Goal: Task Accomplishment & Management: Manage account settings

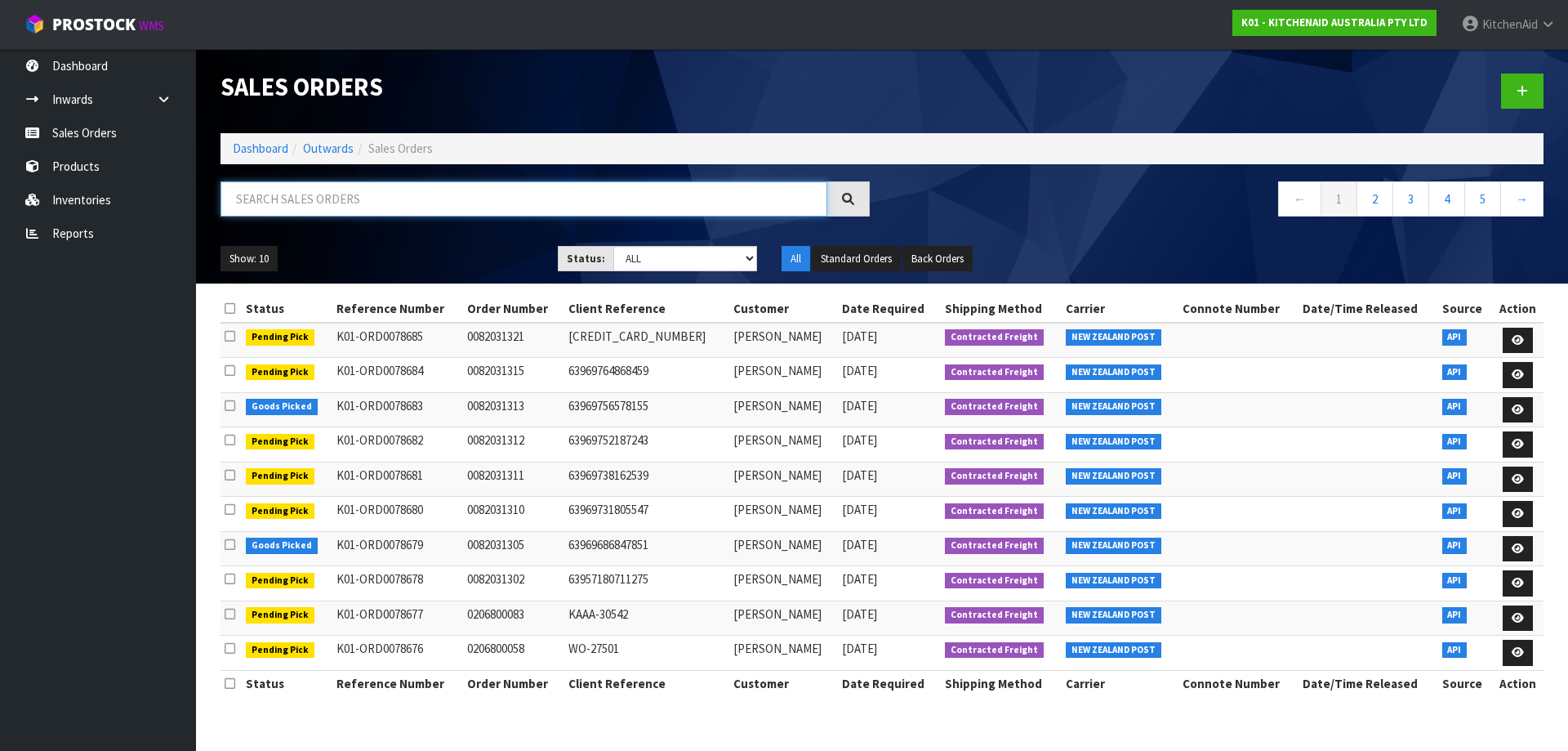
click at [410, 189] on input "text" at bounding box center [523, 198] width 607 height 35
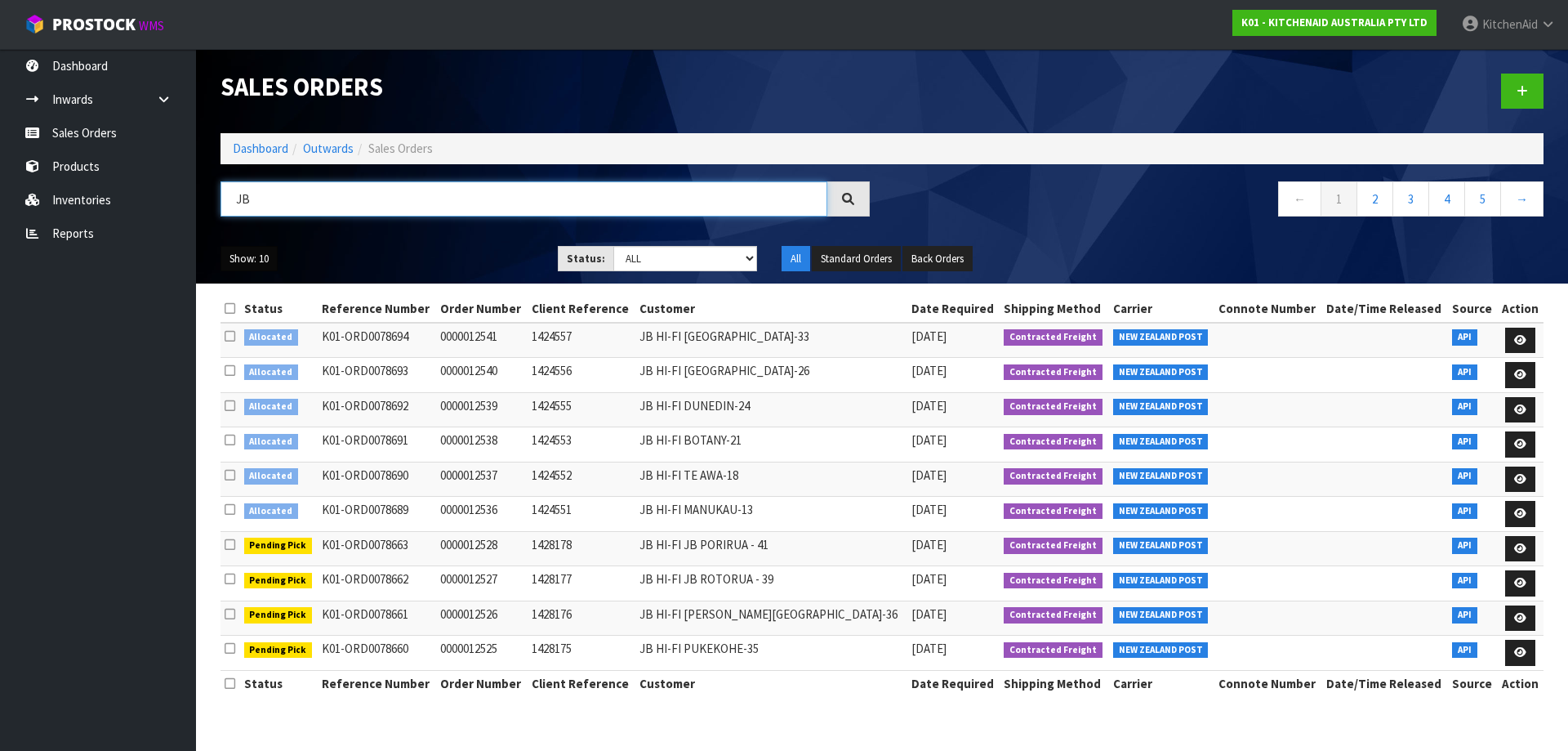
type input "JB"
click at [261, 270] on button "Show: 10" at bounding box center [249, 258] width 57 height 26
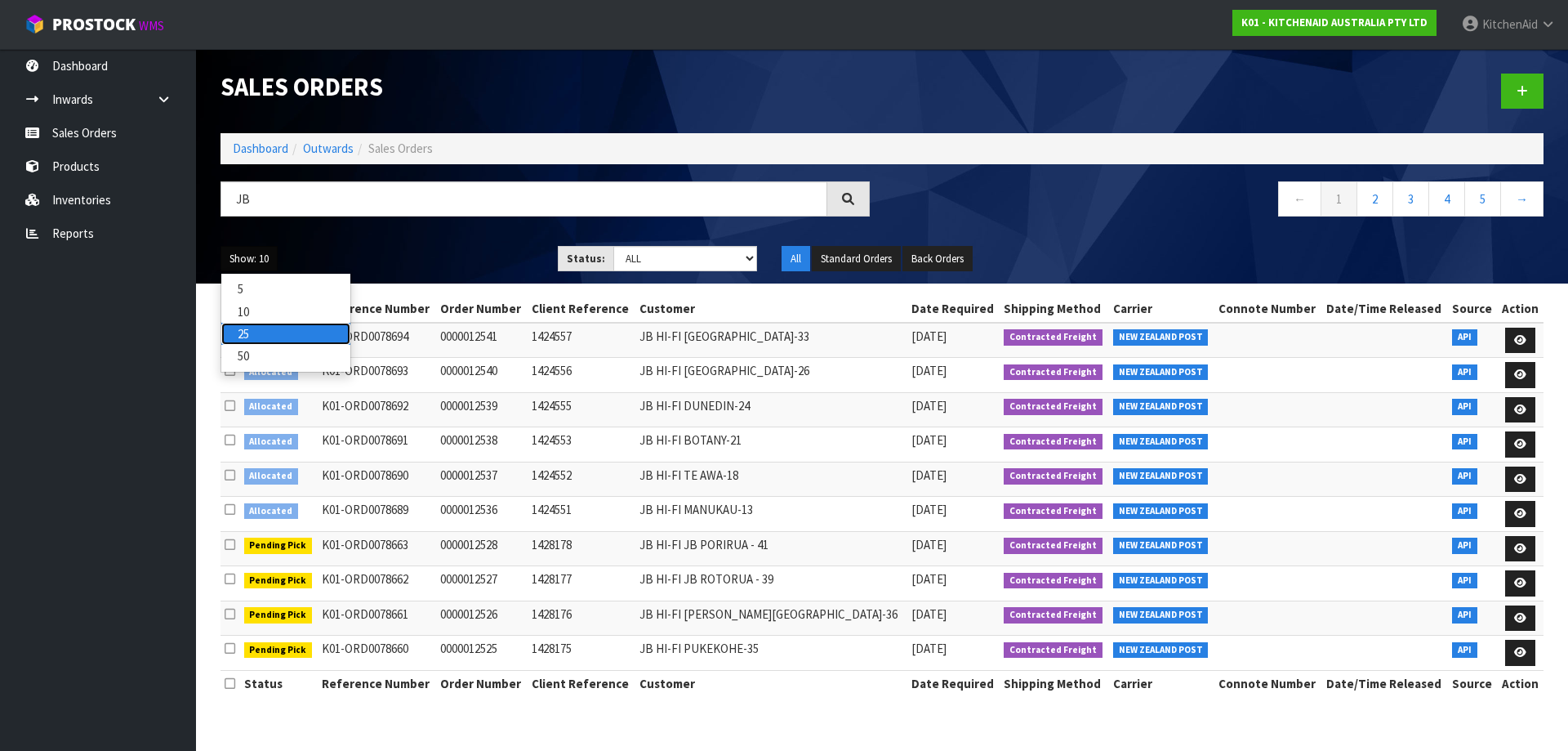
click at [261, 337] on link "25" at bounding box center [285, 334] width 129 height 22
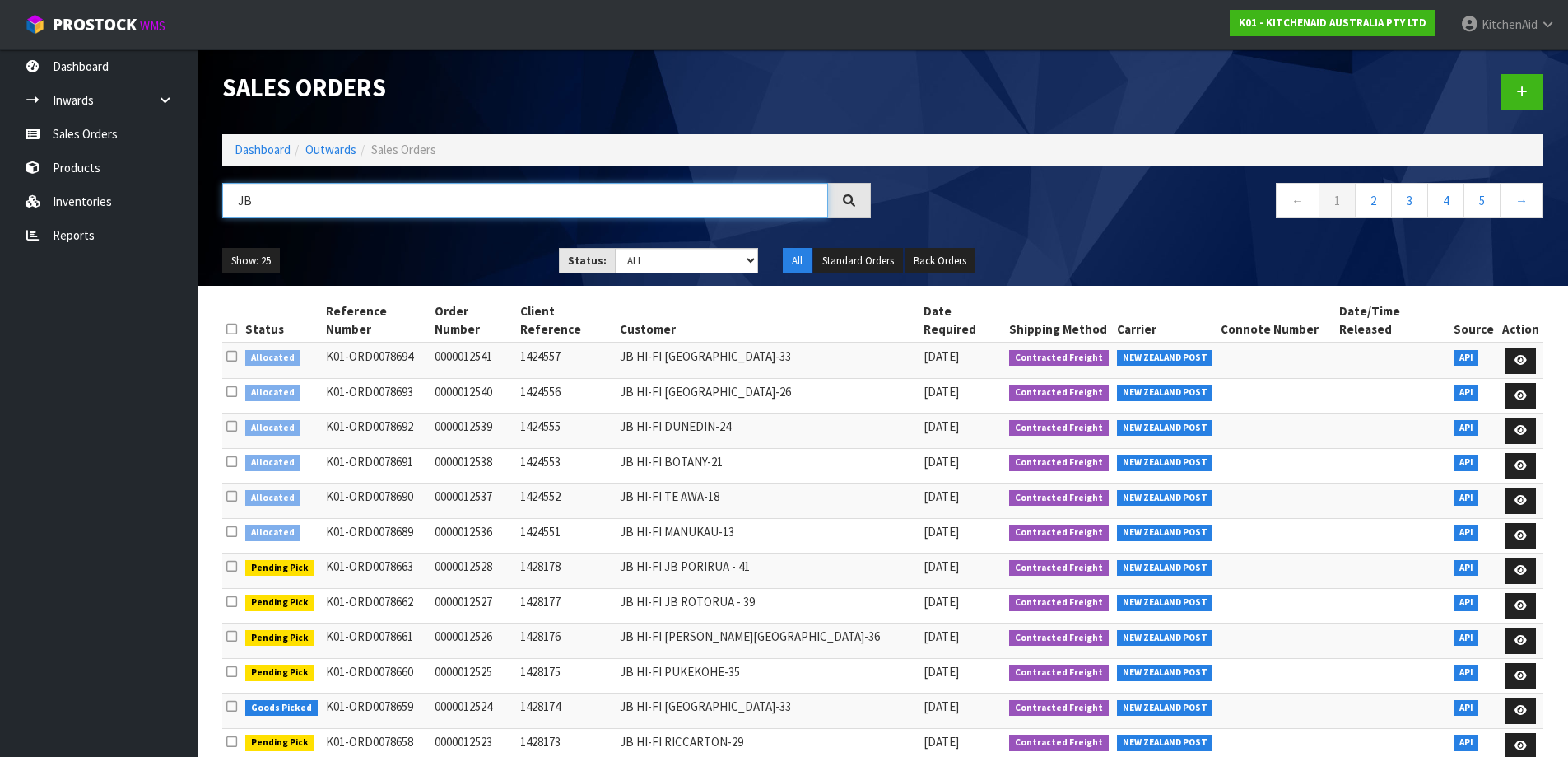
drag, startPoint x: 280, startPoint y: 216, endPoint x: 208, endPoint y: 198, distance: 74.2
click at [208, 198] on header "Sales Orders Dashboard Outwards Sales Orders JB ← 1 2 3 4 5 → Show: 25 5 10 25 …" at bounding box center [882, 167] width 1370 height 236
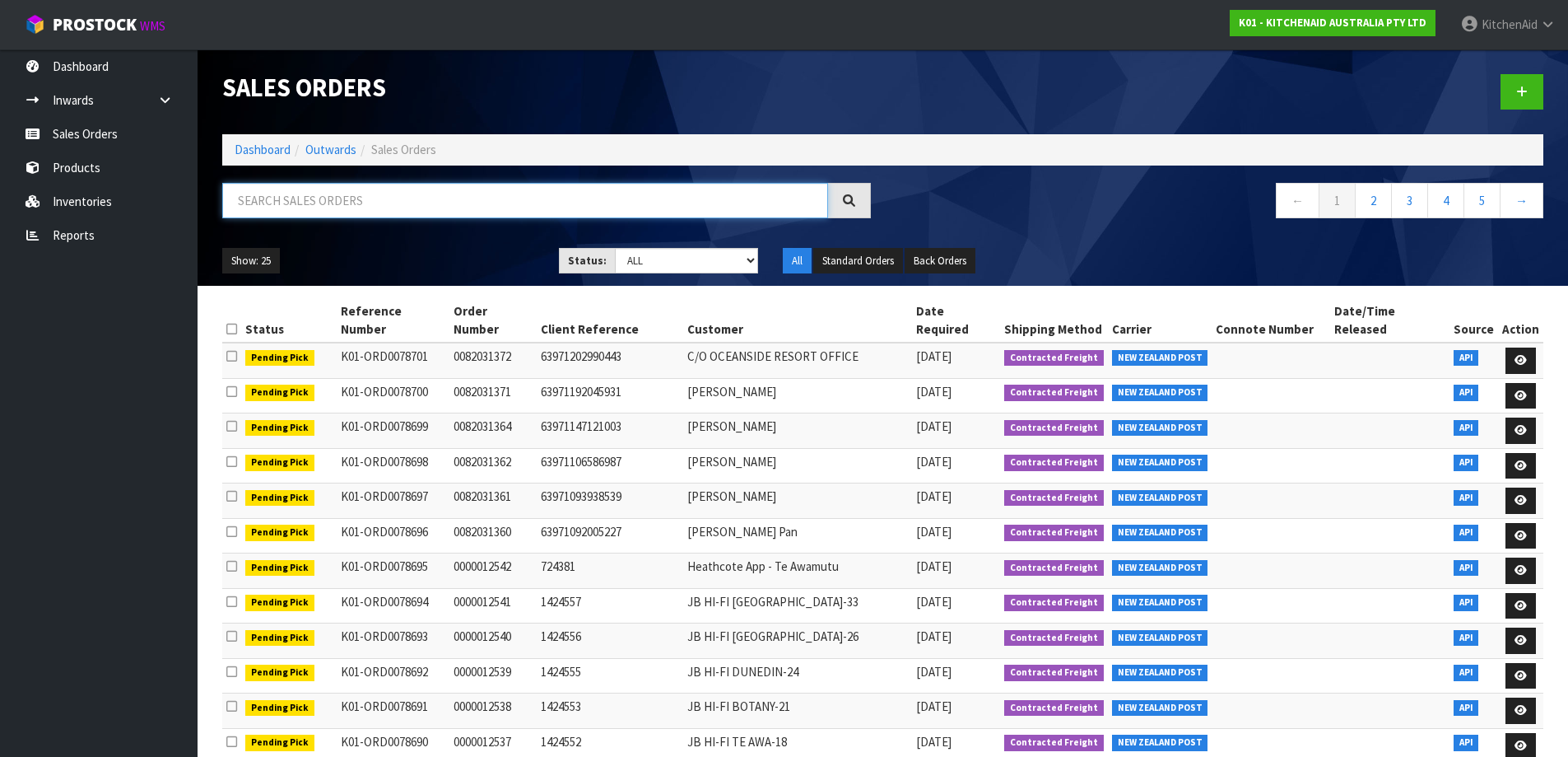
scroll to position [83, 0]
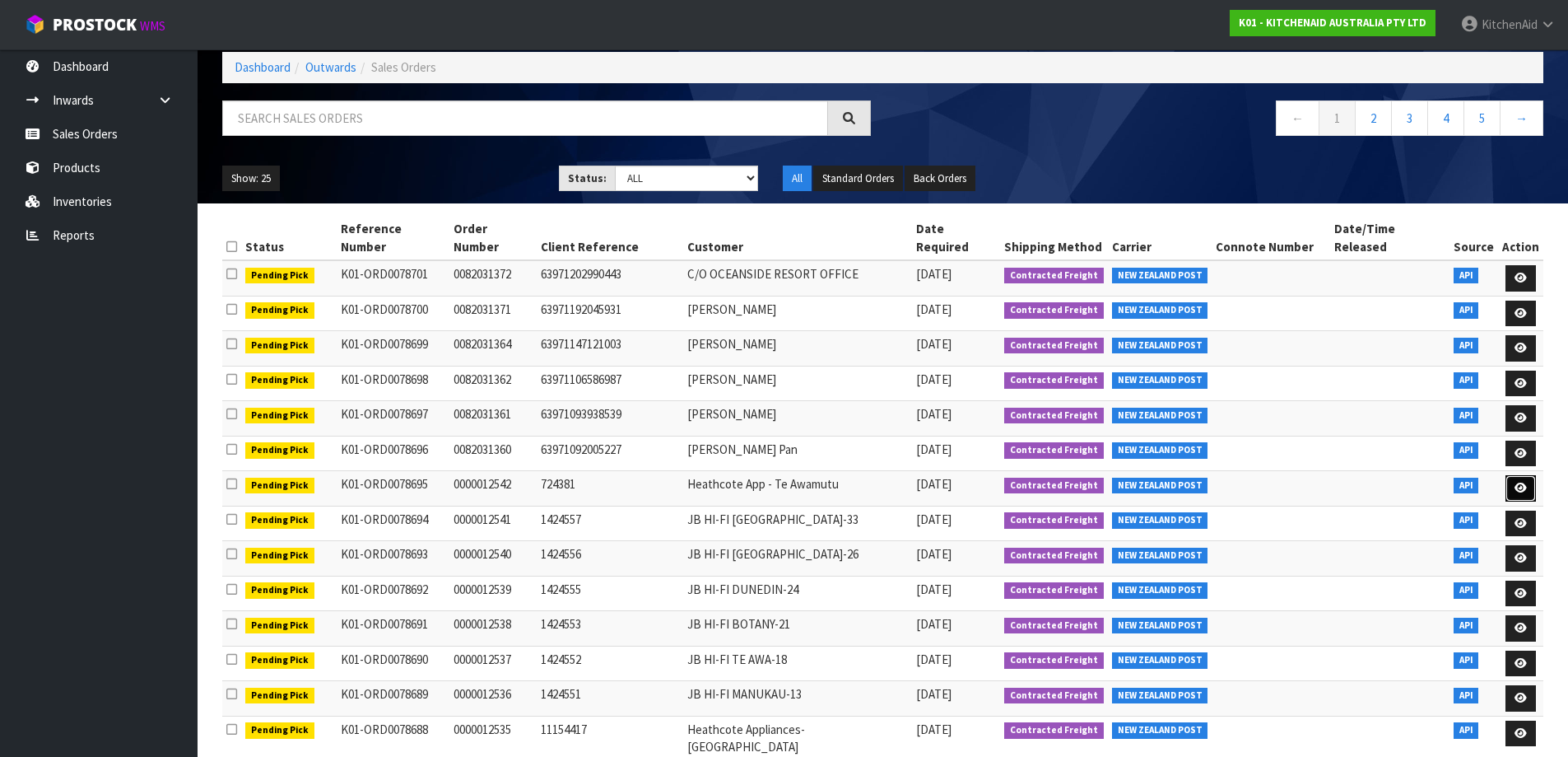
click at [1524, 478] on link at bounding box center [1521, 488] width 31 height 26
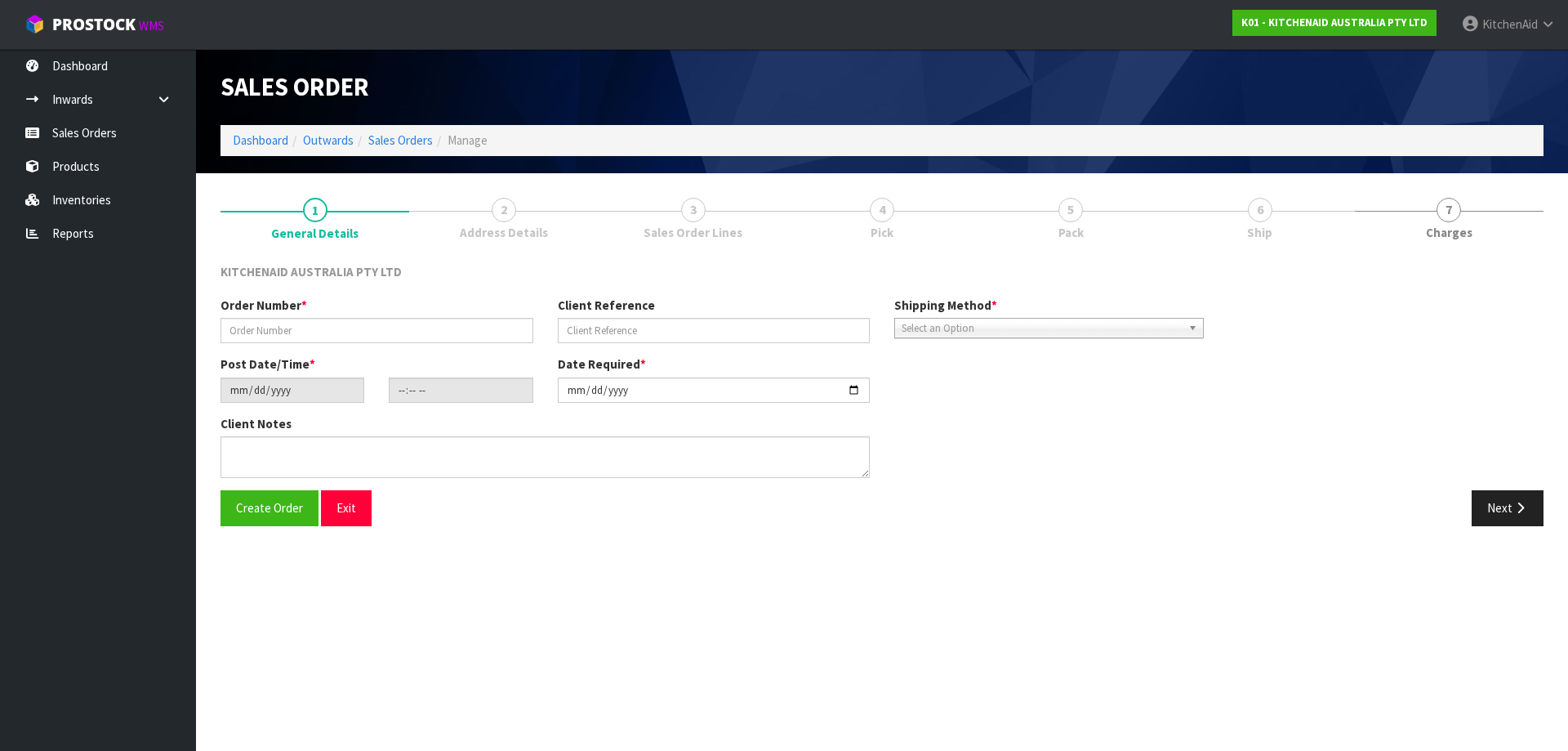
type input "0000012542"
type input "724381"
type input "[DATE]"
type input "11:32:58.000"
type input "[DATE]"
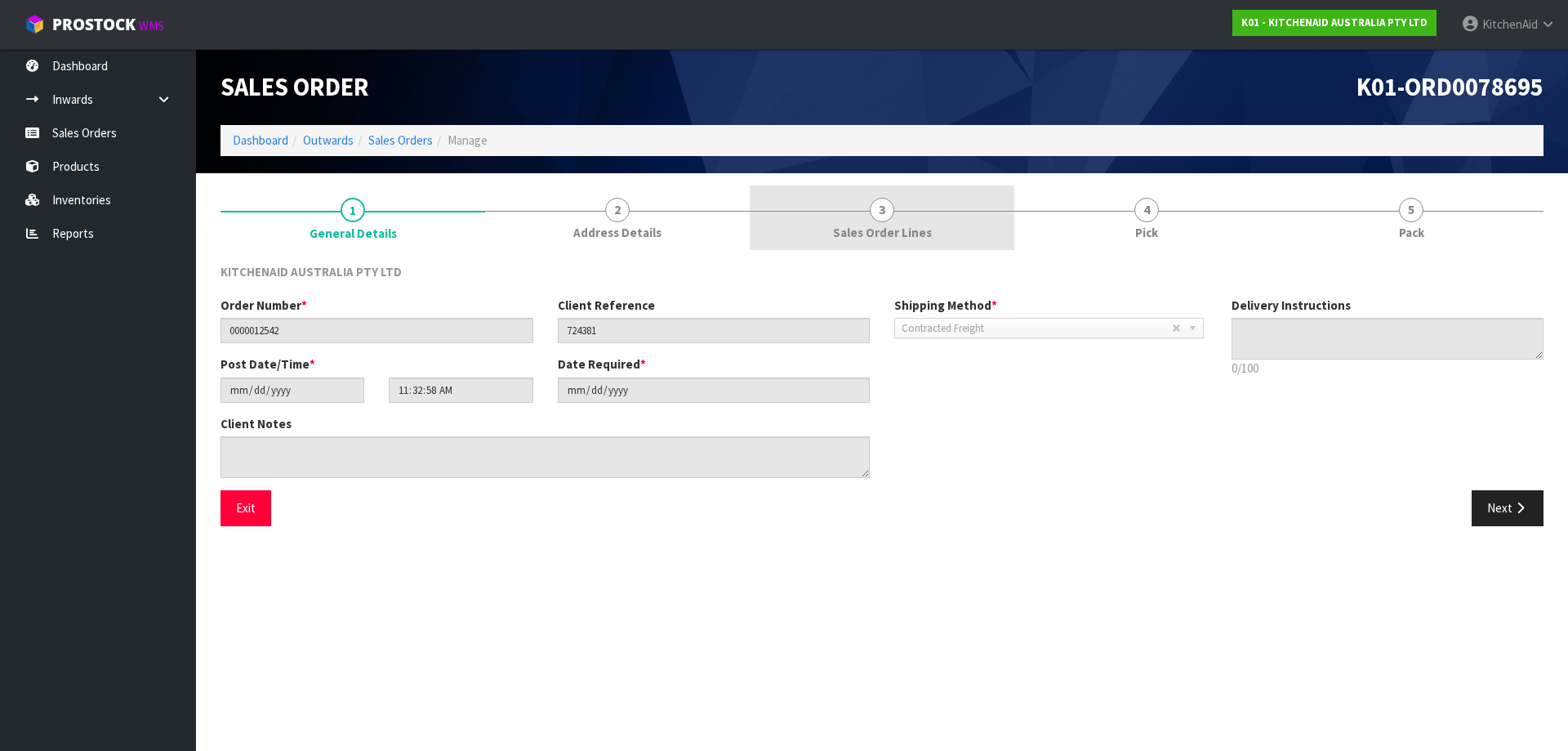
click at [917, 238] on span "Sales Order Lines" at bounding box center [882, 233] width 99 height 17
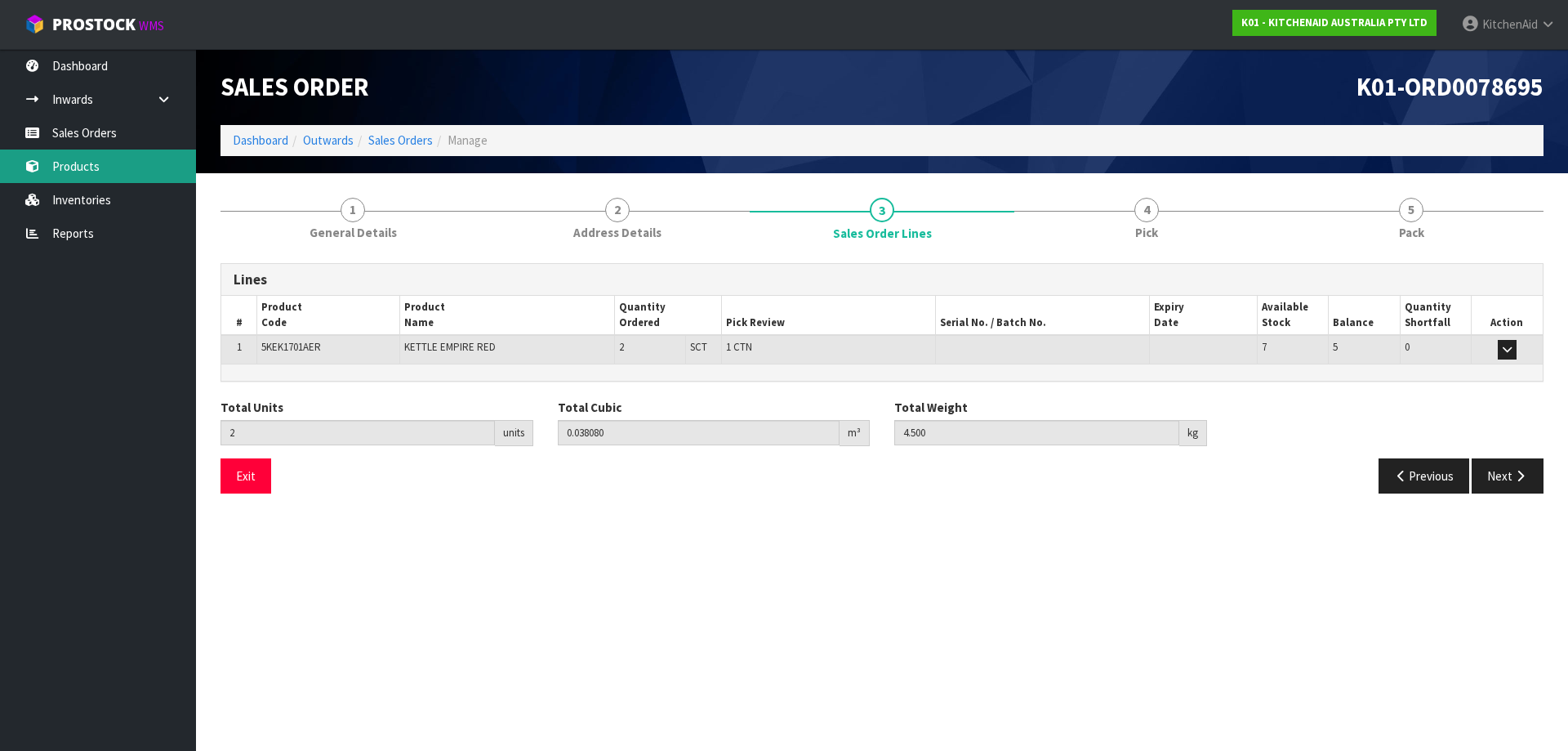
click at [88, 161] on link "Products" at bounding box center [98, 166] width 196 height 33
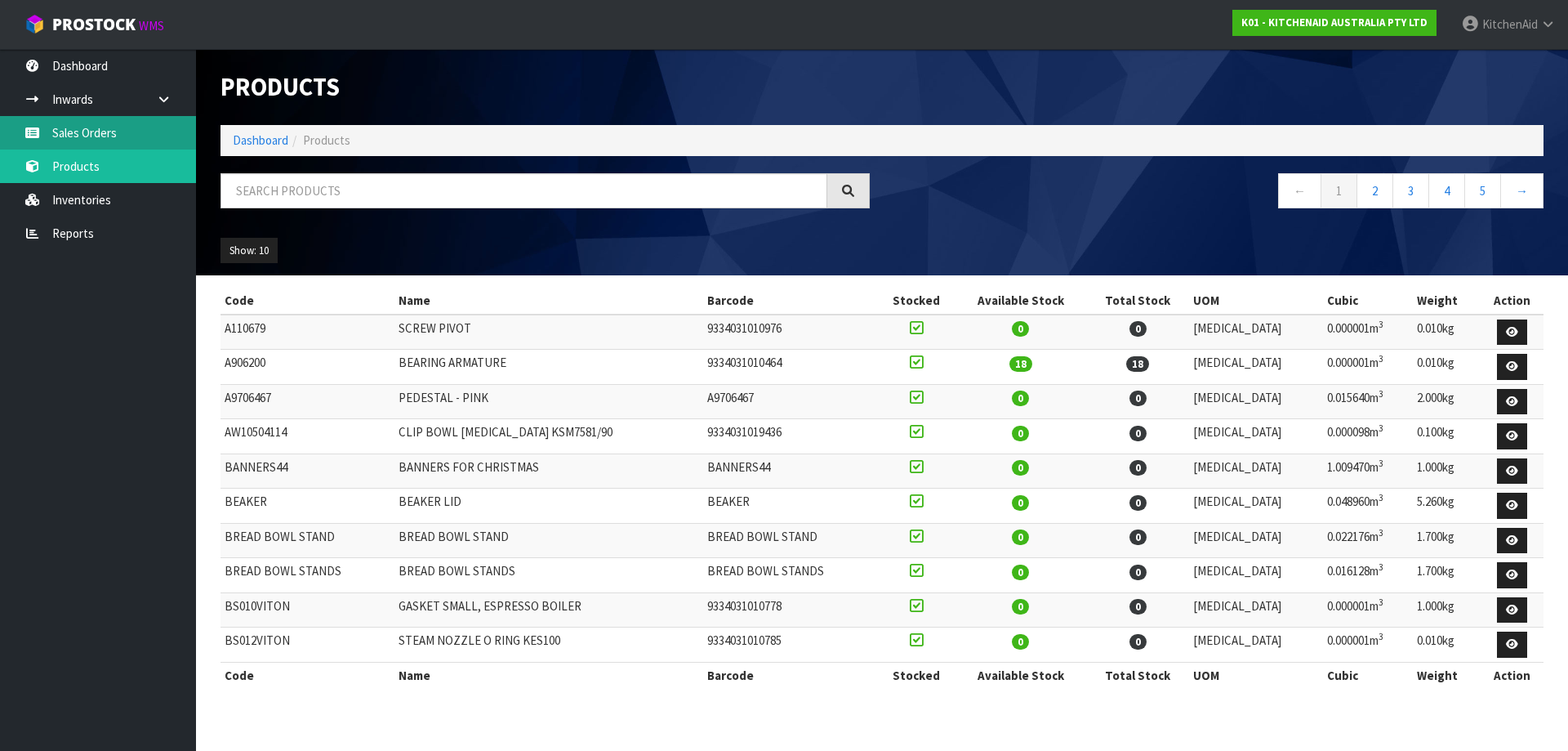
click at [112, 141] on link "Sales Orders" at bounding box center [98, 132] width 196 height 33
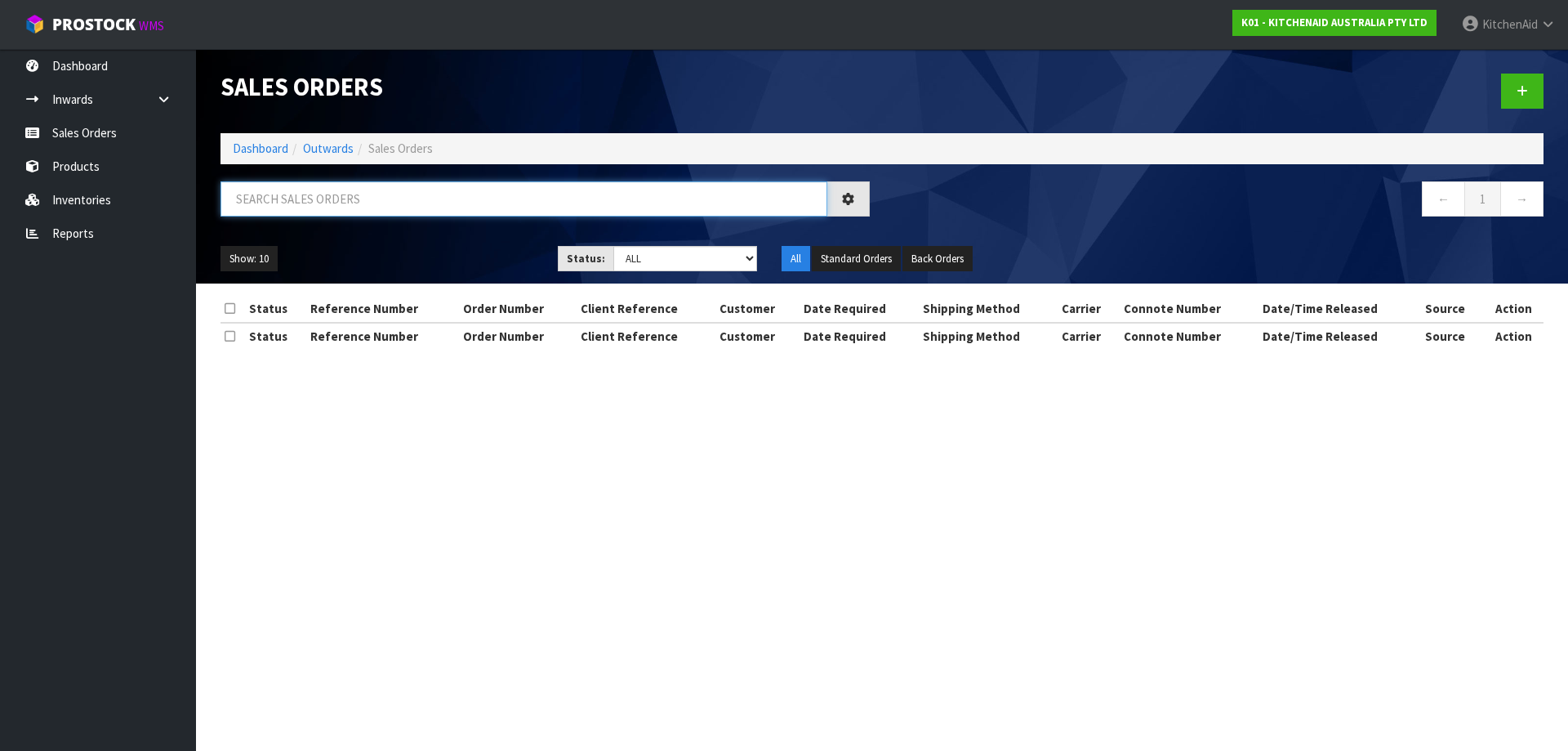
click at [387, 200] on input "text" at bounding box center [523, 198] width 607 height 35
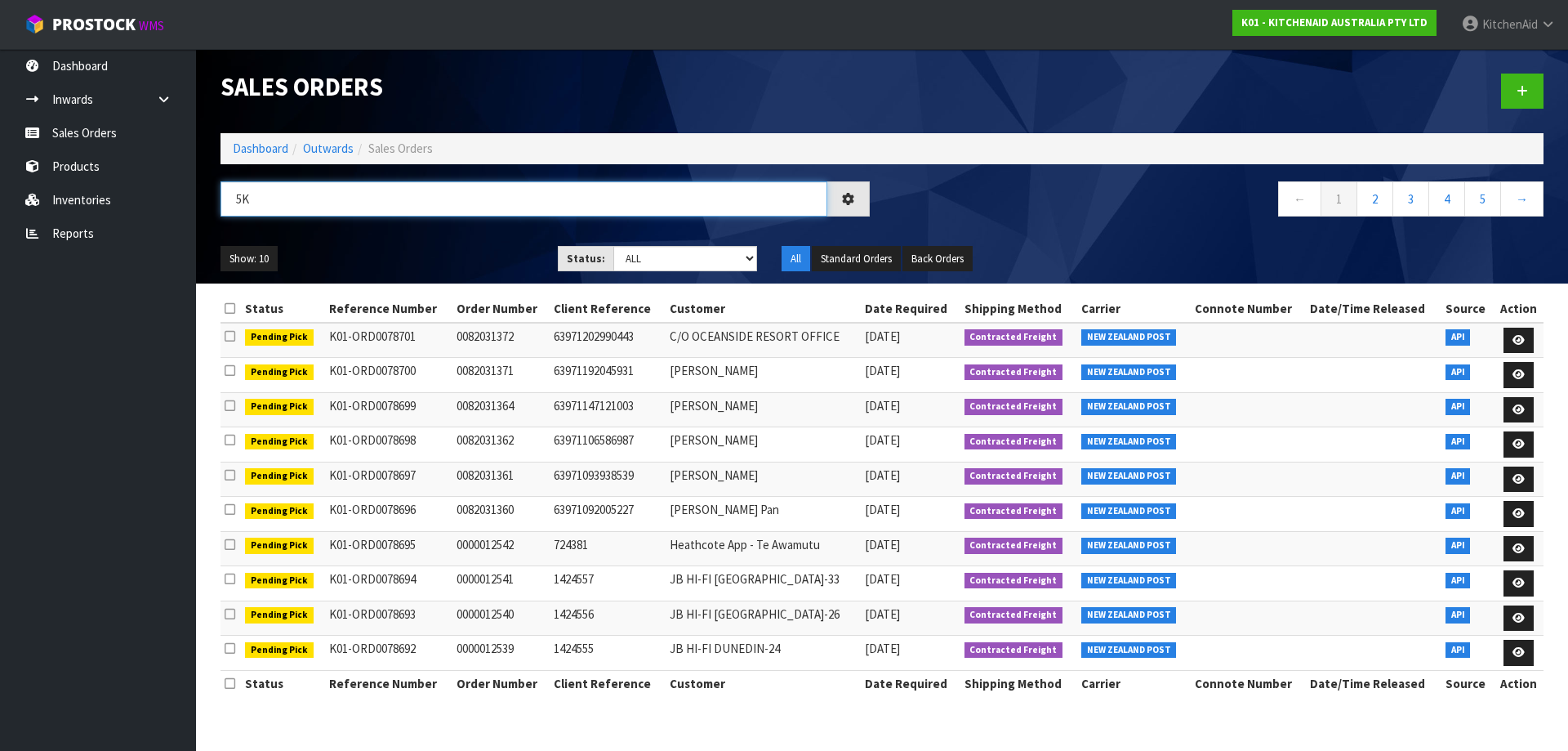
type input "5"
drag, startPoint x: 382, startPoint y: 206, endPoint x: 367, endPoint y: 177, distance: 32.6
click at [381, 206] on input "text" at bounding box center [523, 198] width 607 height 35
type input "12467"
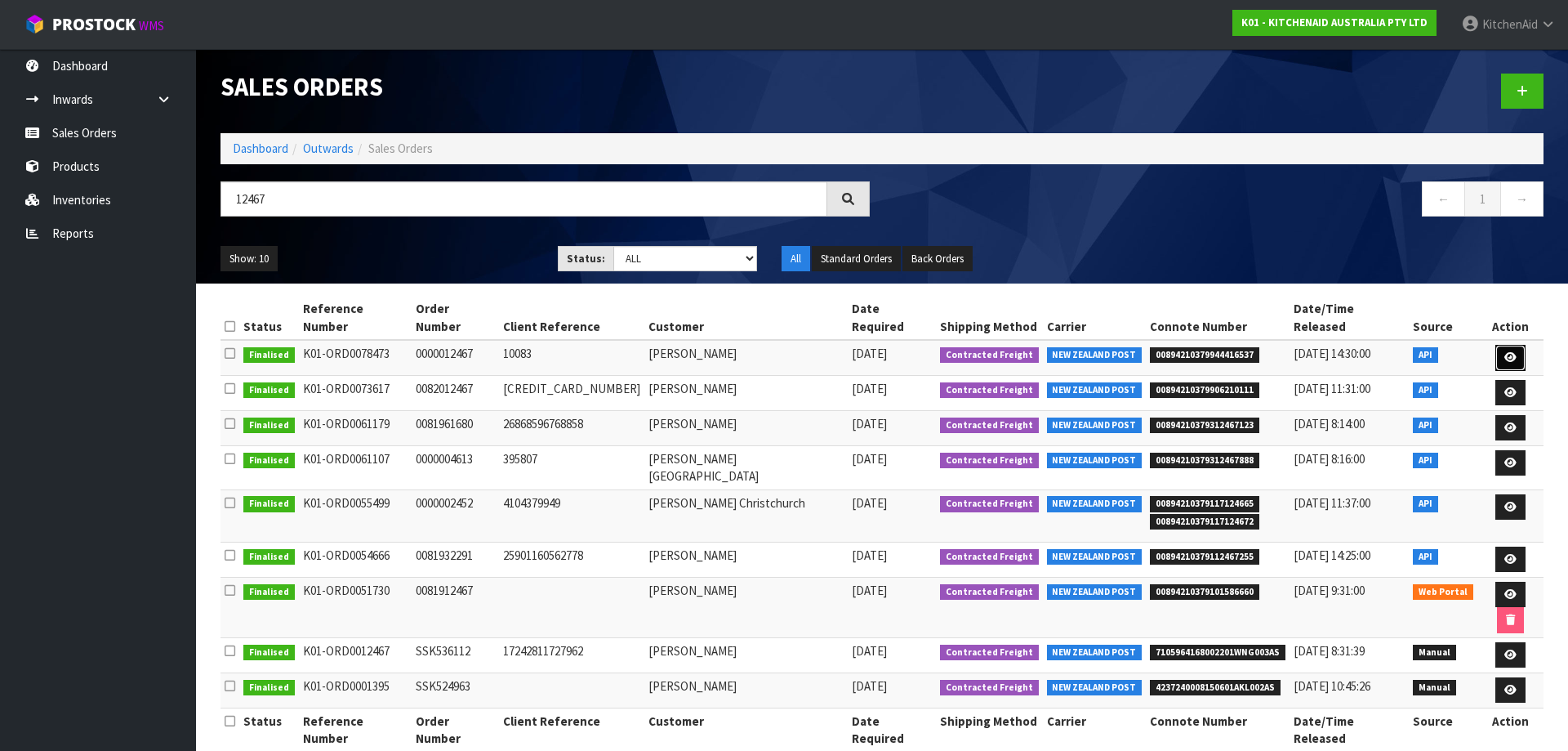
click at [1509, 352] on icon at bounding box center [1510, 356] width 12 height 10
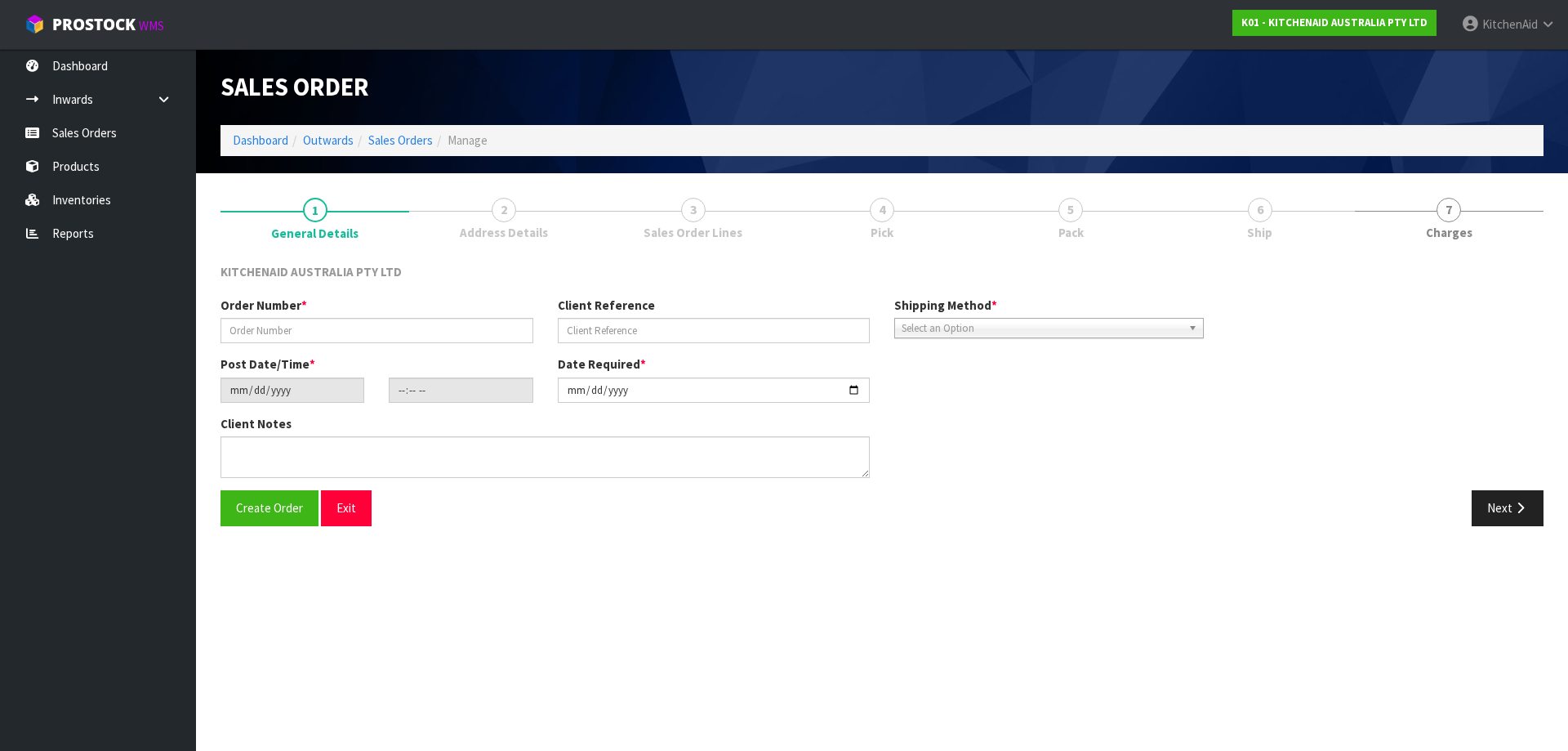
type input "0000012467"
type input "10083"
type input "[DATE]"
type input "11:32:39.000"
type input "[DATE]"
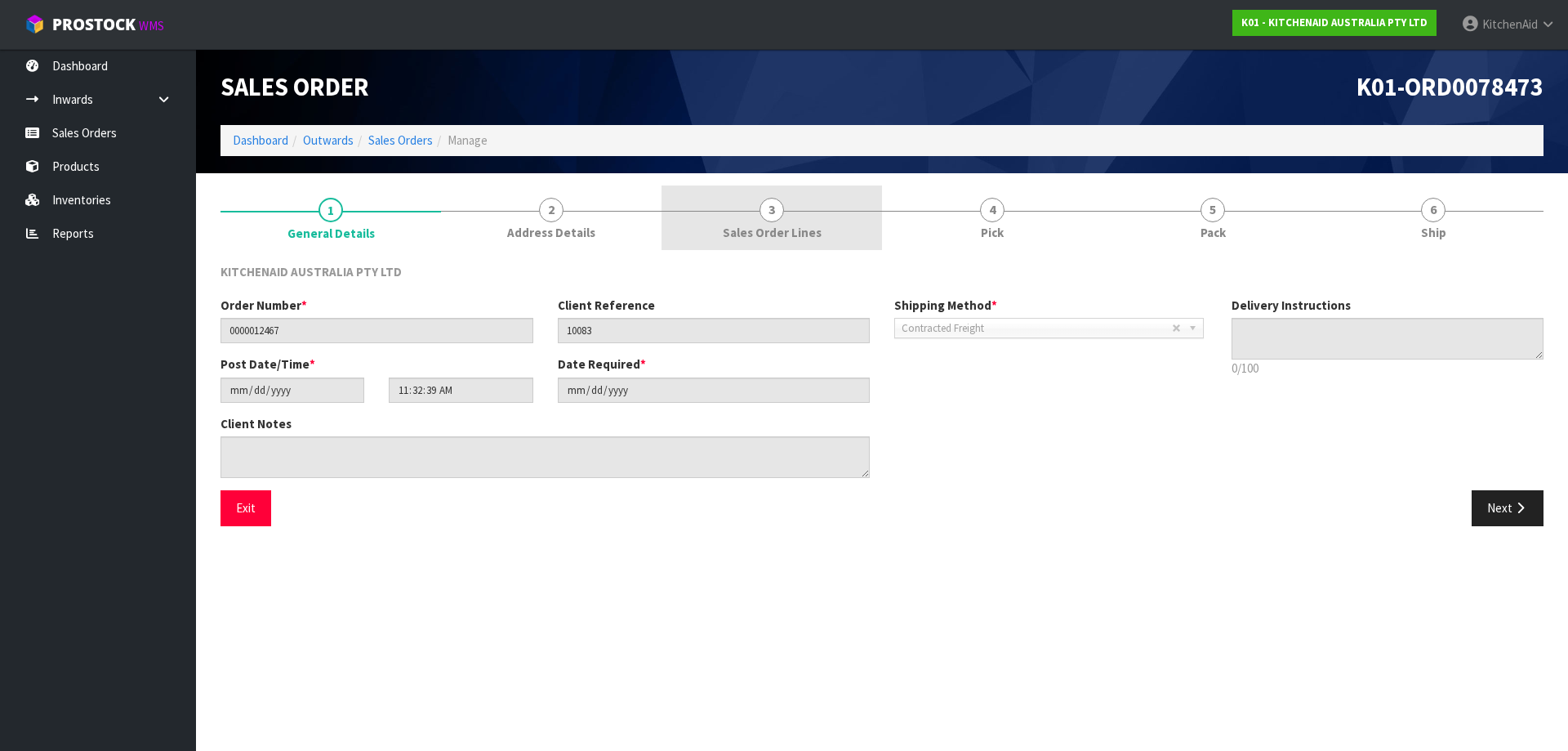
click at [774, 196] on link "3 Sales Order Lines" at bounding box center [771, 218] width 220 height 65
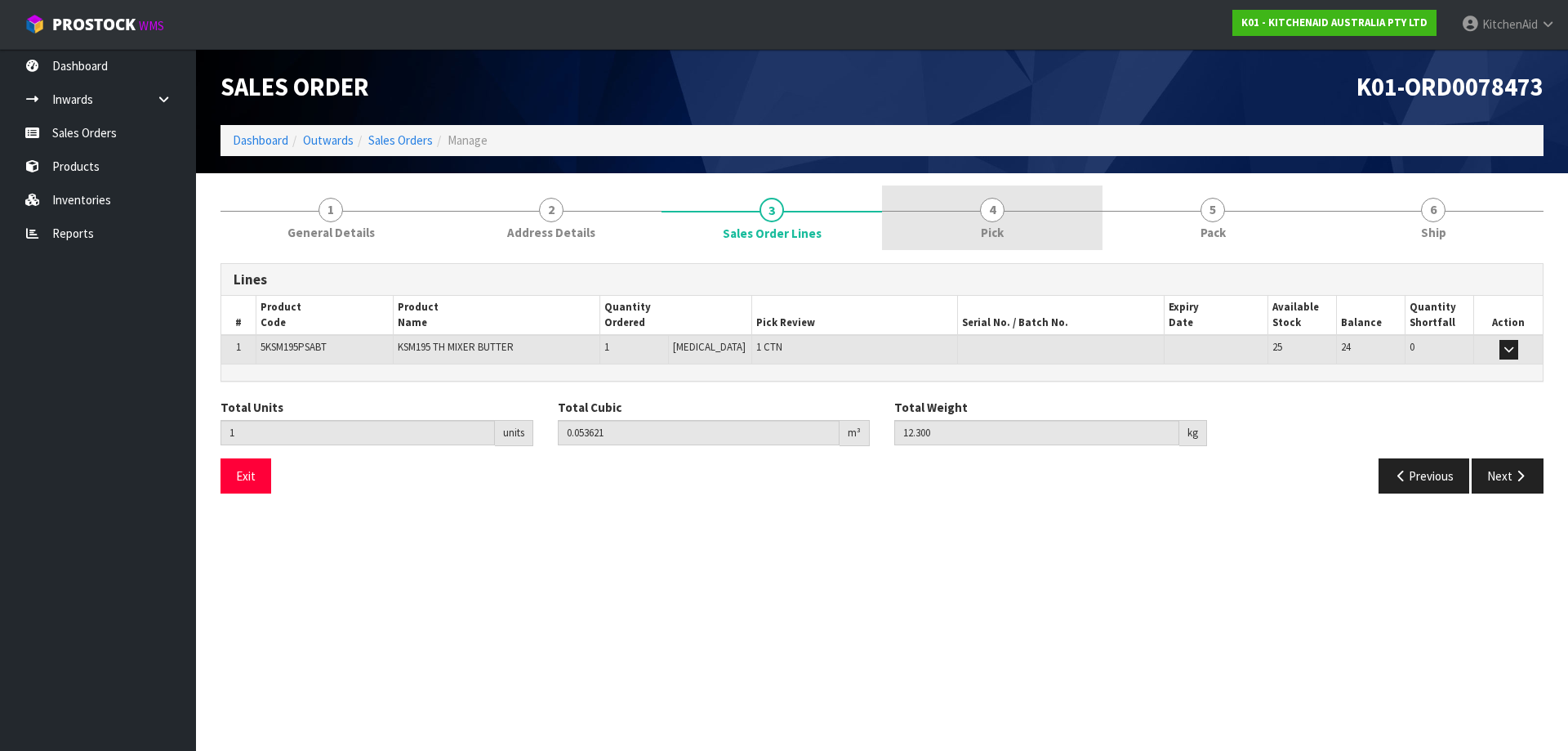
click at [992, 216] on span "4" at bounding box center [993, 210] width 25 height 25
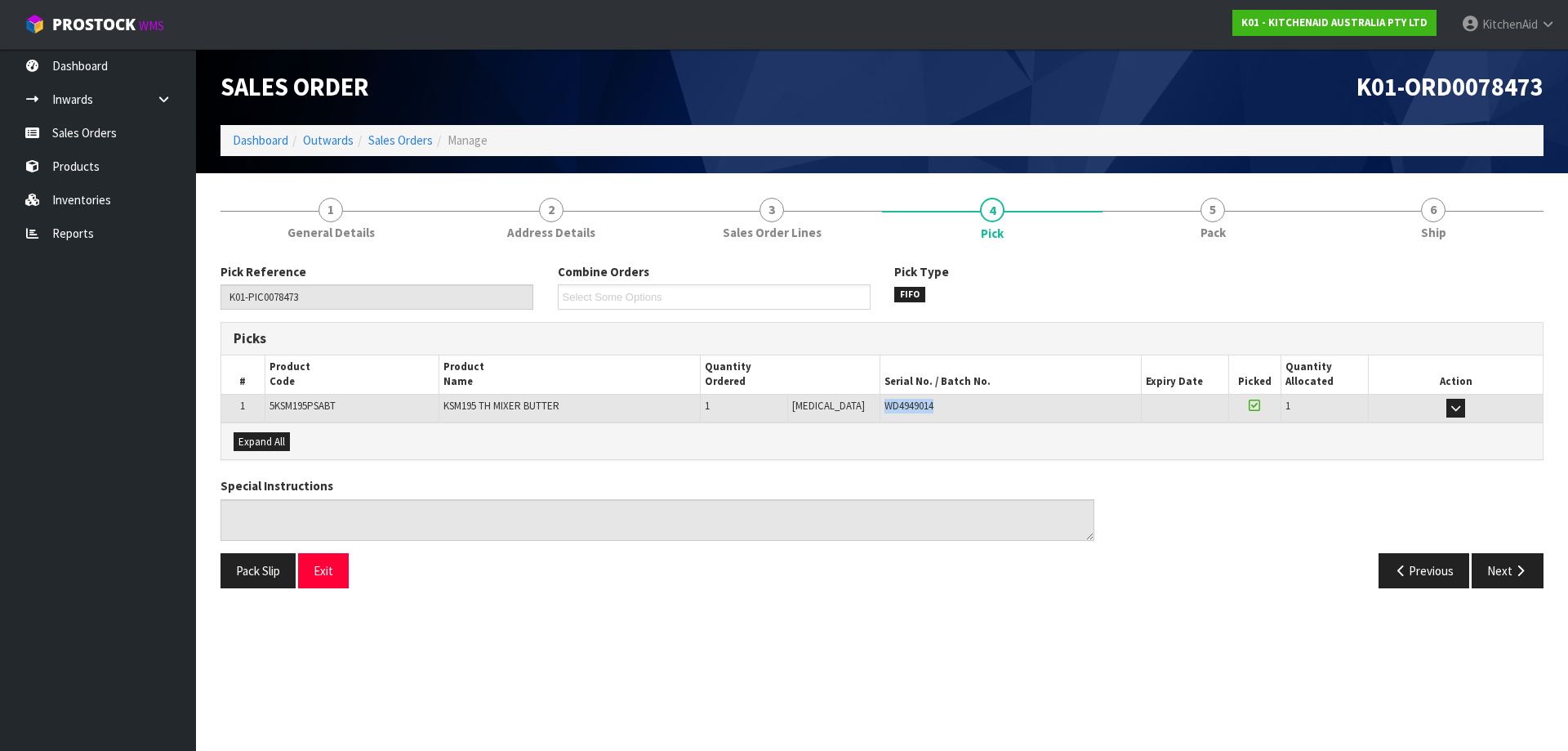
drag, startPoint x: 935, startPoint y: 409, endPoint x: 861, endPoint y: 415, distance: 74.2
click at [879, 415] on td "WD4949014" at bounding box center [1010, 408] width 261 height 29
copy span "WD4949014"
click at [40, 123] on link "Sales Orders" at bounding box center [98, 132] width 196 height 33
